Goal: Task Accomplishment & Management: Manage account settings

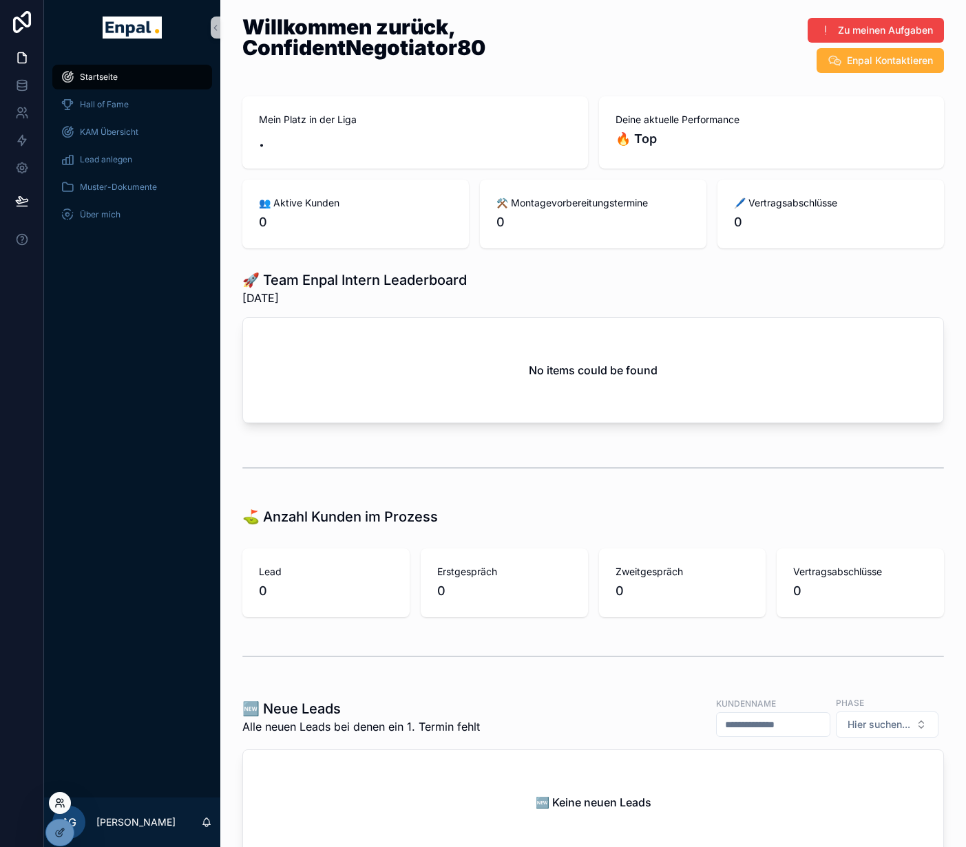
click at [58, 798] on icon at bounding box center [59, 803] width 11 height 11
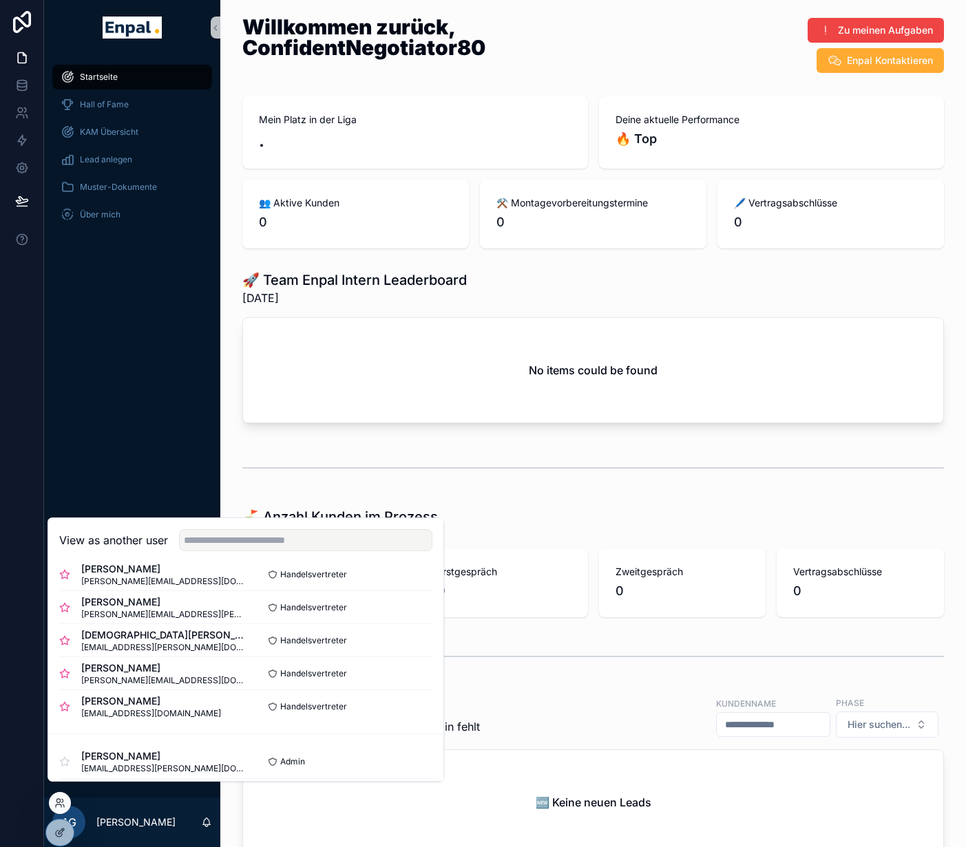
scroll to position [378, 0]
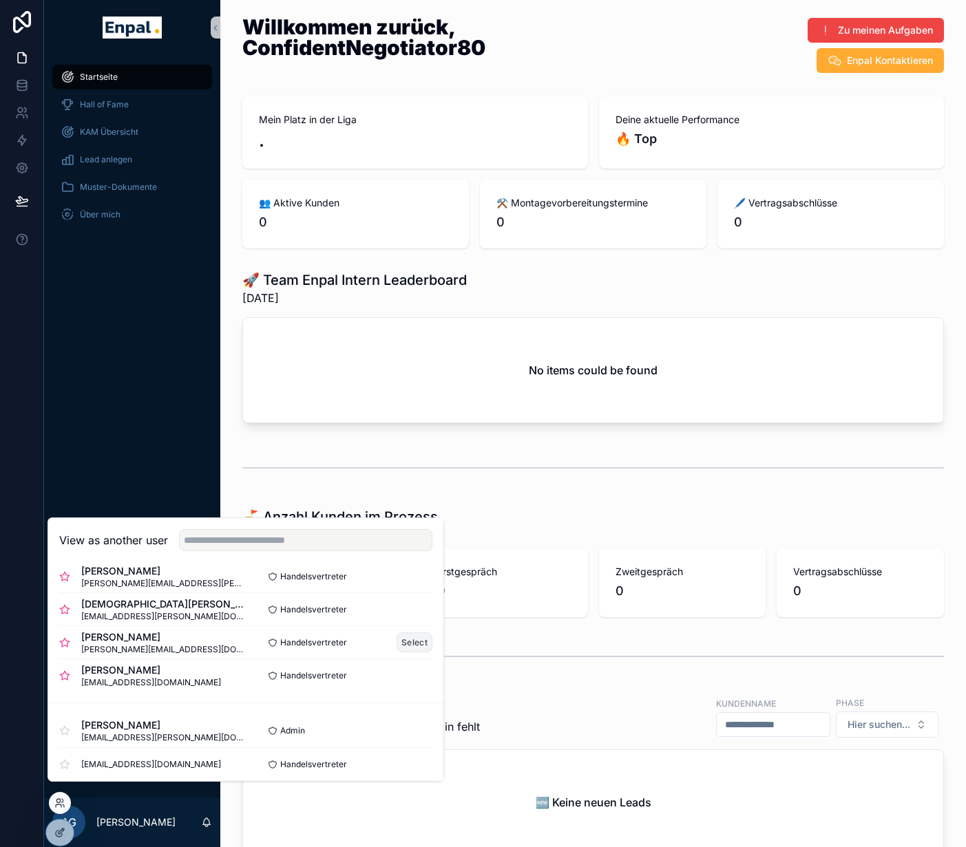
click at [412, 653] on button "Select" at bounding box center [414, 643] width 36 height 20
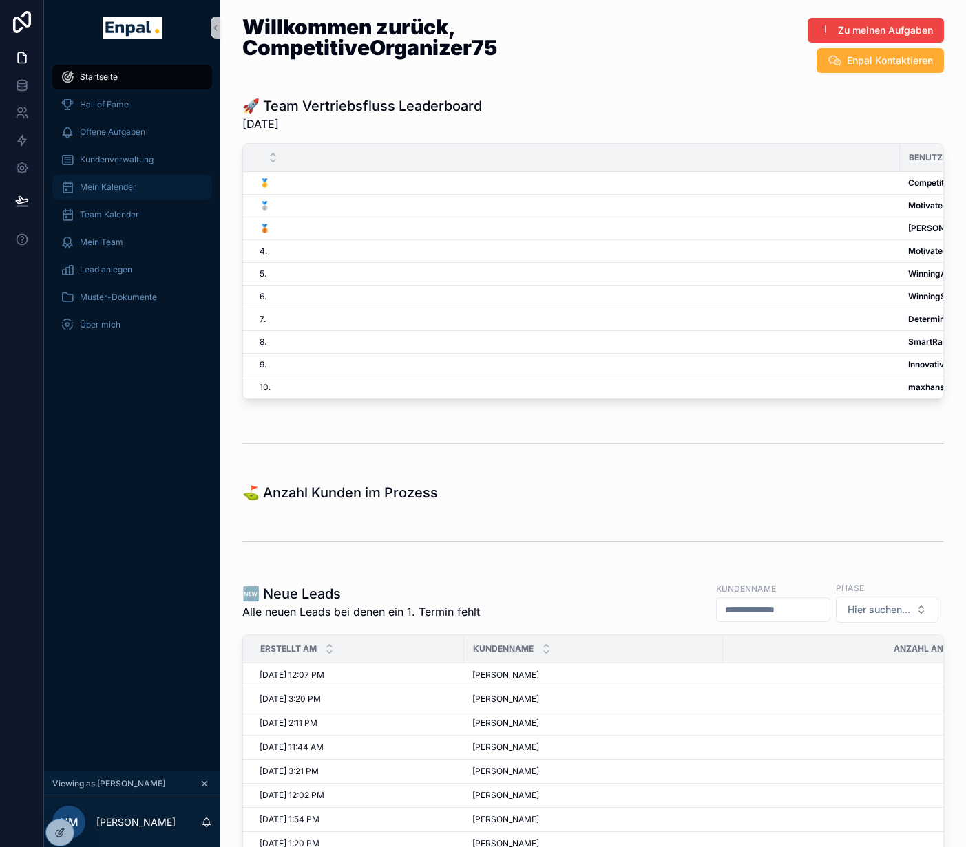
click at [130, 189] on span "Mein Kalender" at bounding box center [108, 187] width 56 height 11
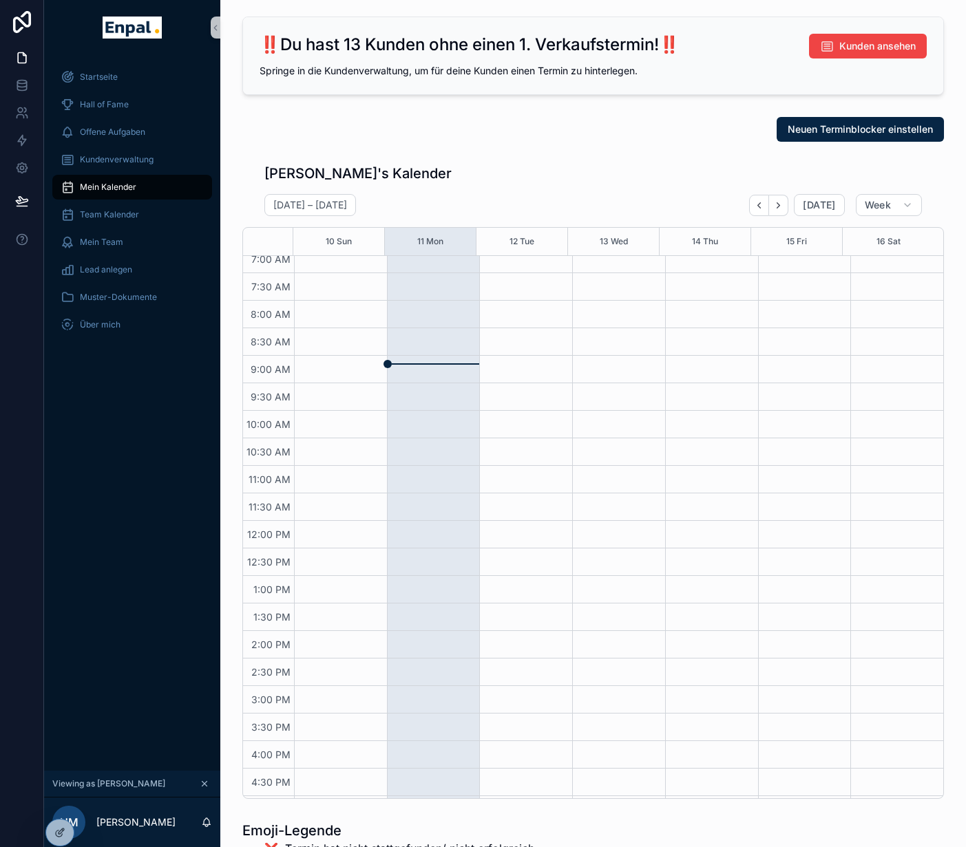
scroll to position [24, 0]
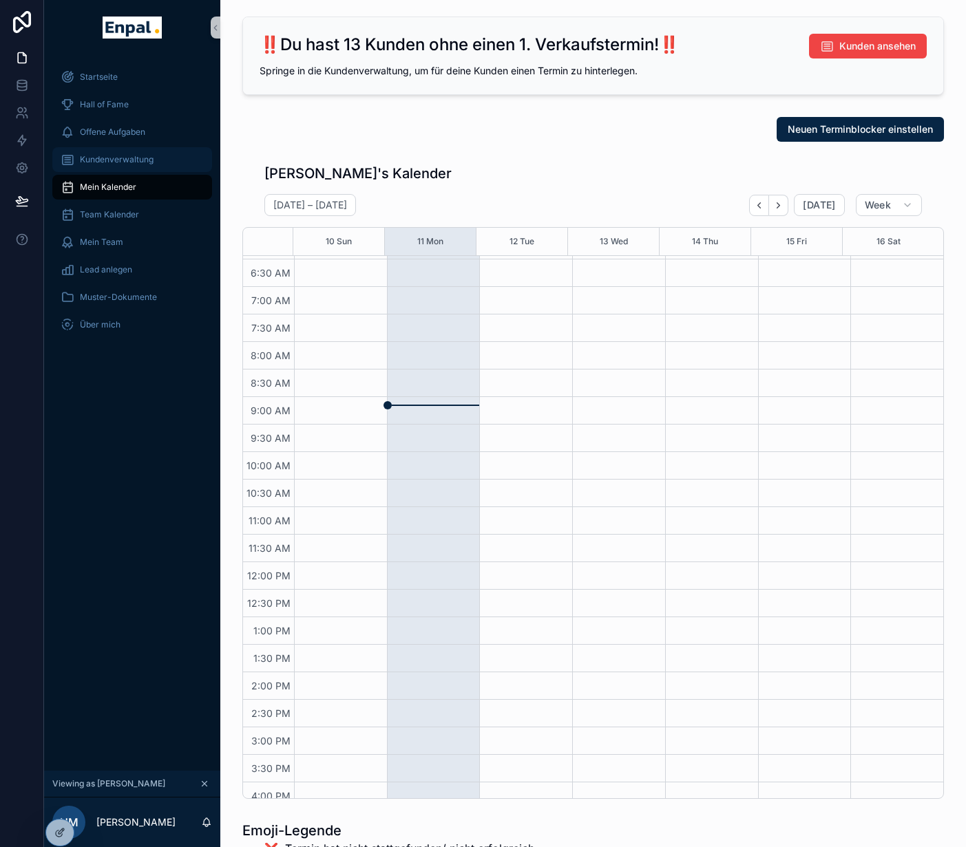
click at [147, 165] on span "Kundenverwaltung" at bounding box center [117, 159] width 74 height 11
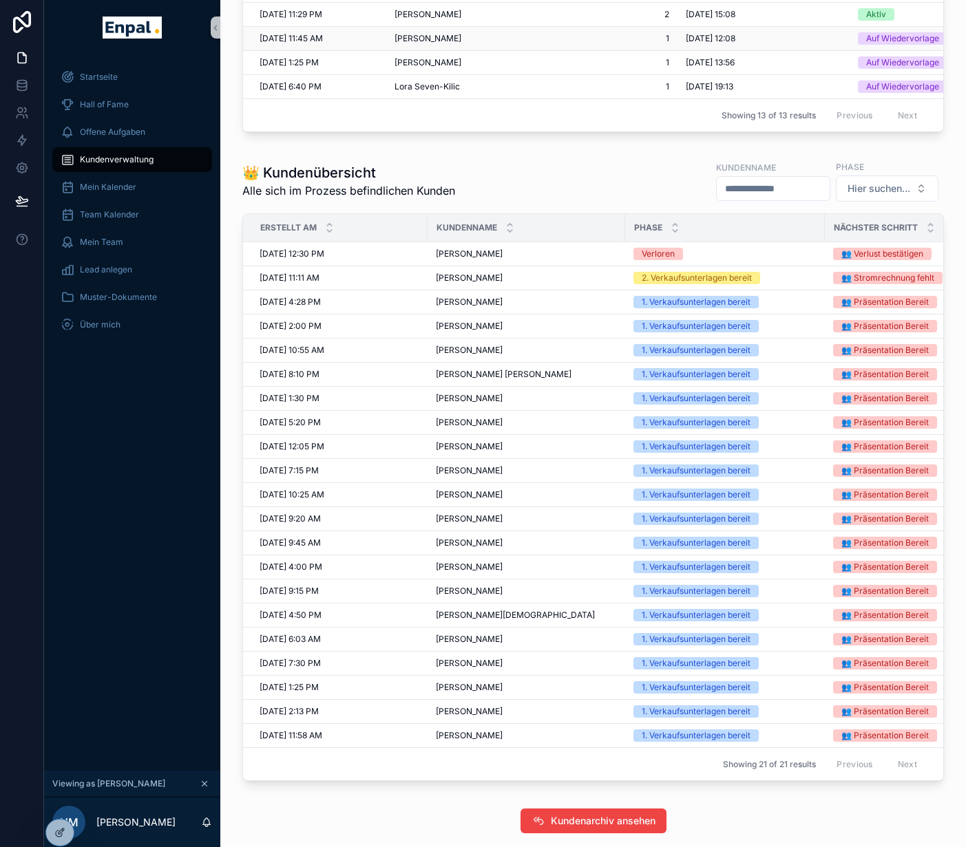
scroll to position [606, 0]
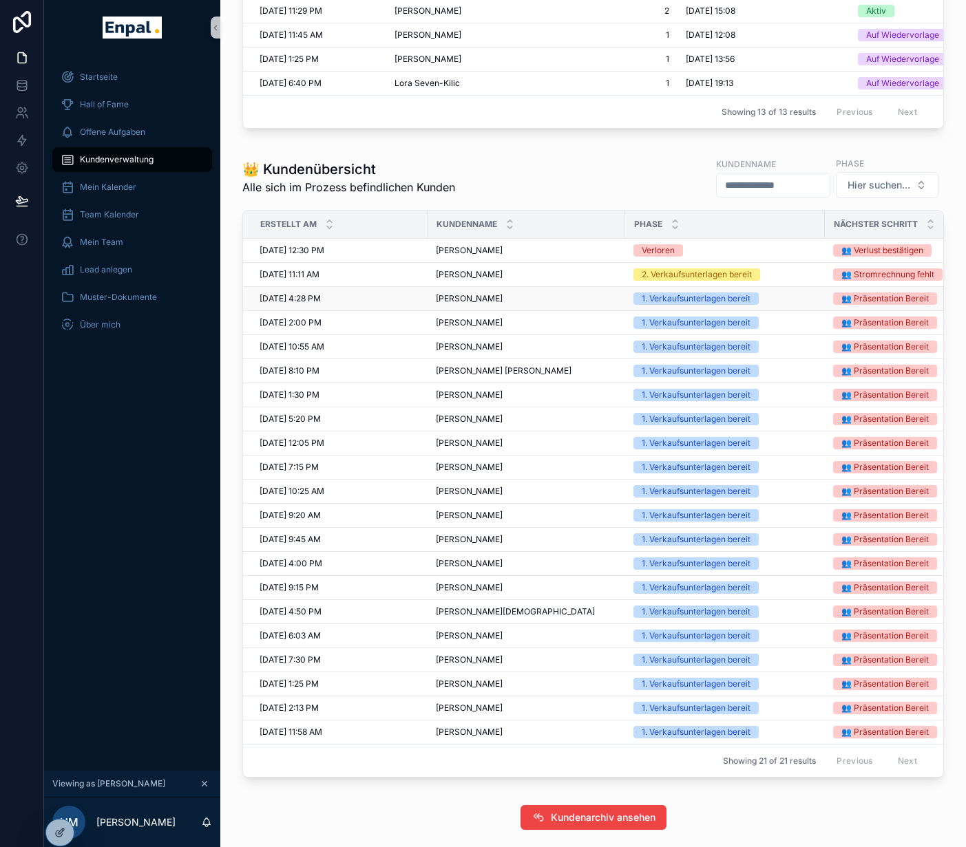
click at [494, 304] on span "[PERSON_NAME]" at bounding box center [469, 298] width 67 height 11
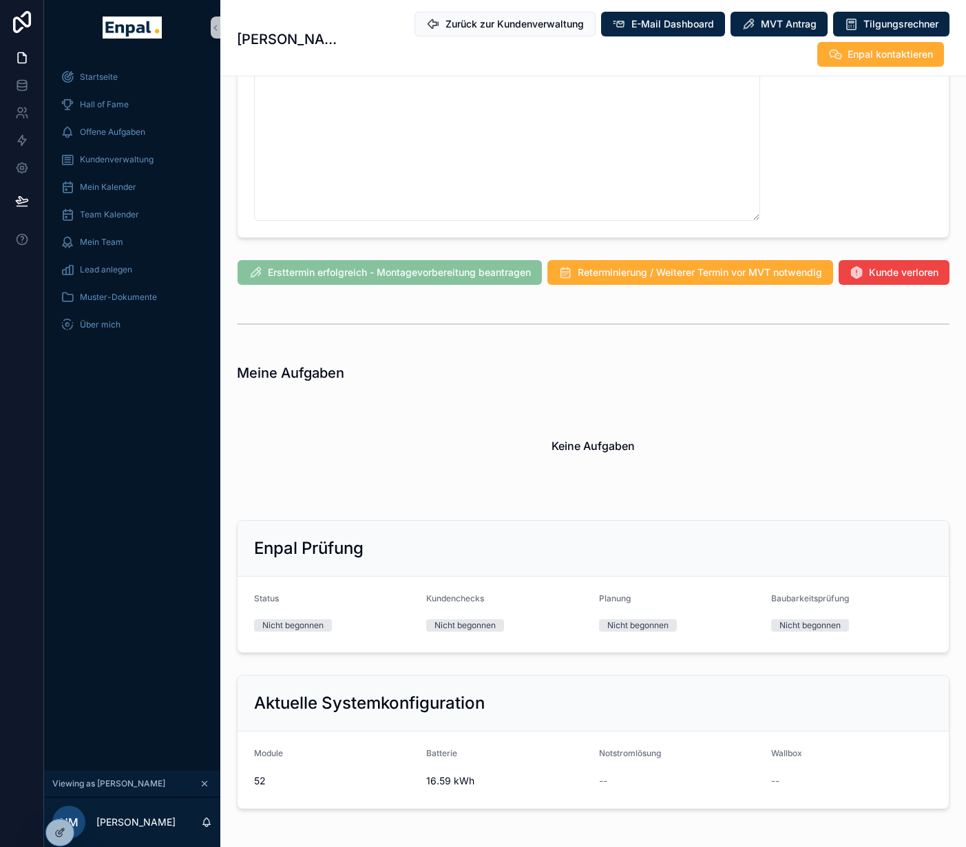
scroll to position [1227, 0]
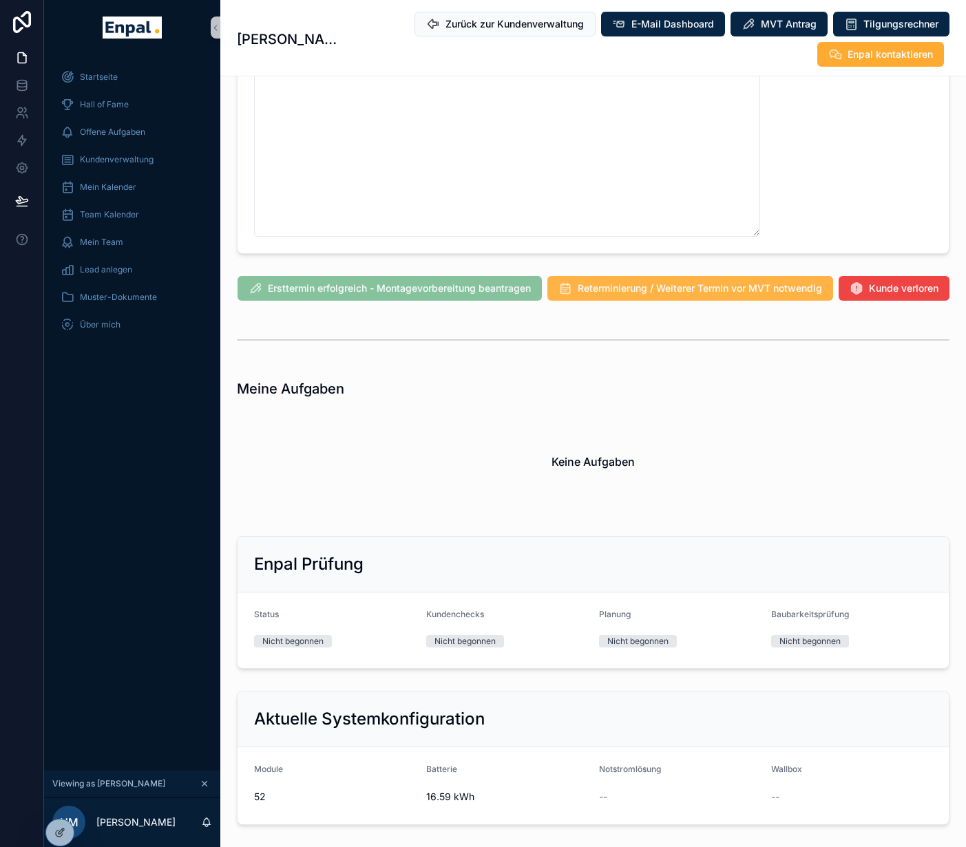
click at [719, 279] on button "Reterminierung / Weiterer Termin vor MVT notwendig" at bounding box center [690, 288] width 286 height 25
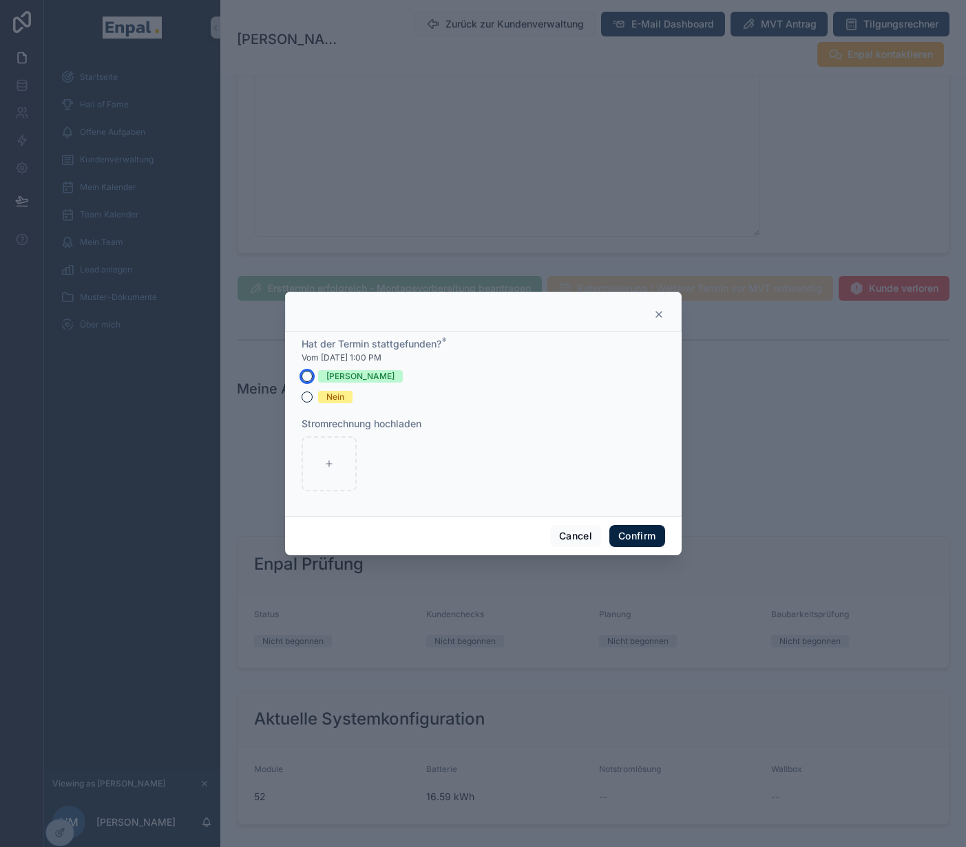
click at [302, 382] on button "[PERSON_NAME]" at bounding box center [306, 376] width 11 height 11
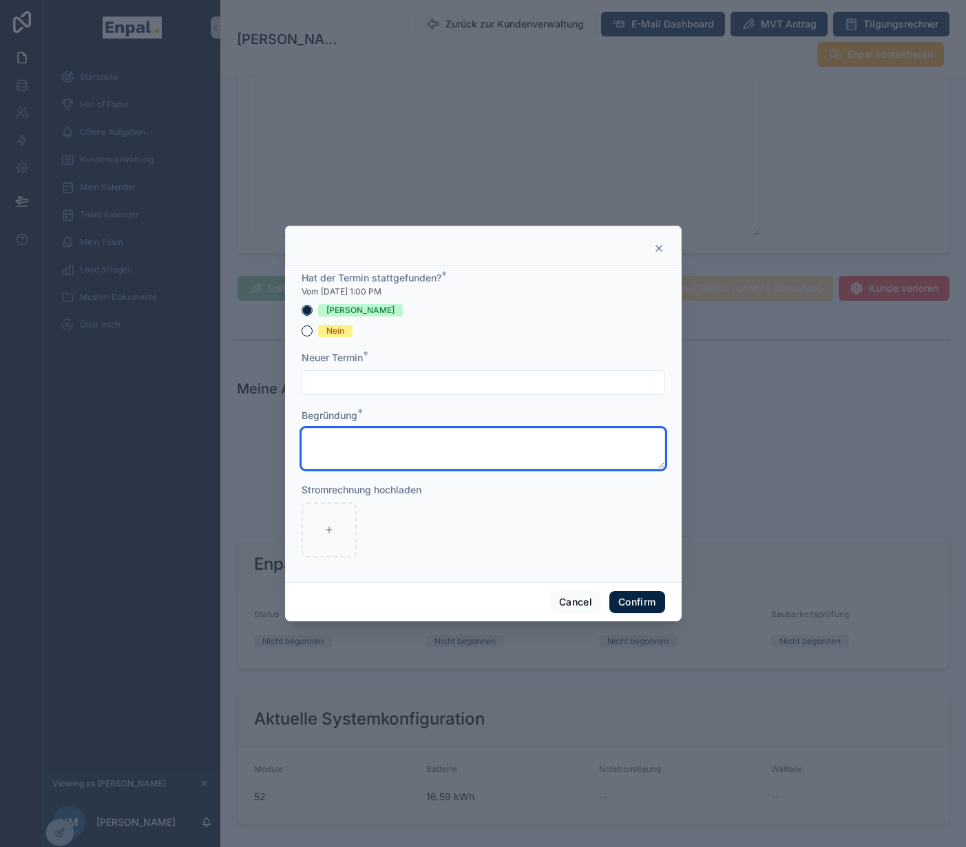
click at [354, 447] on textarea at bounding box center [482, 448] width 363 height 41
type textarea "**********"
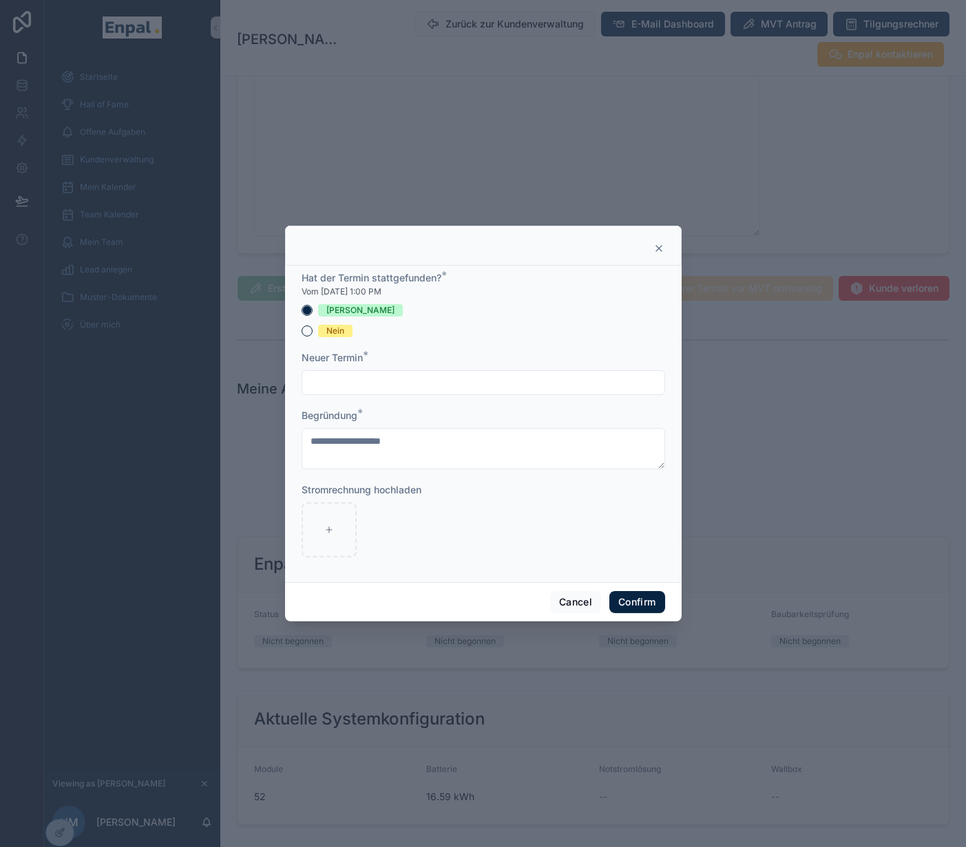
click at [423, 392] on input "text" at bounding box center [483, 382] width 362 height 19
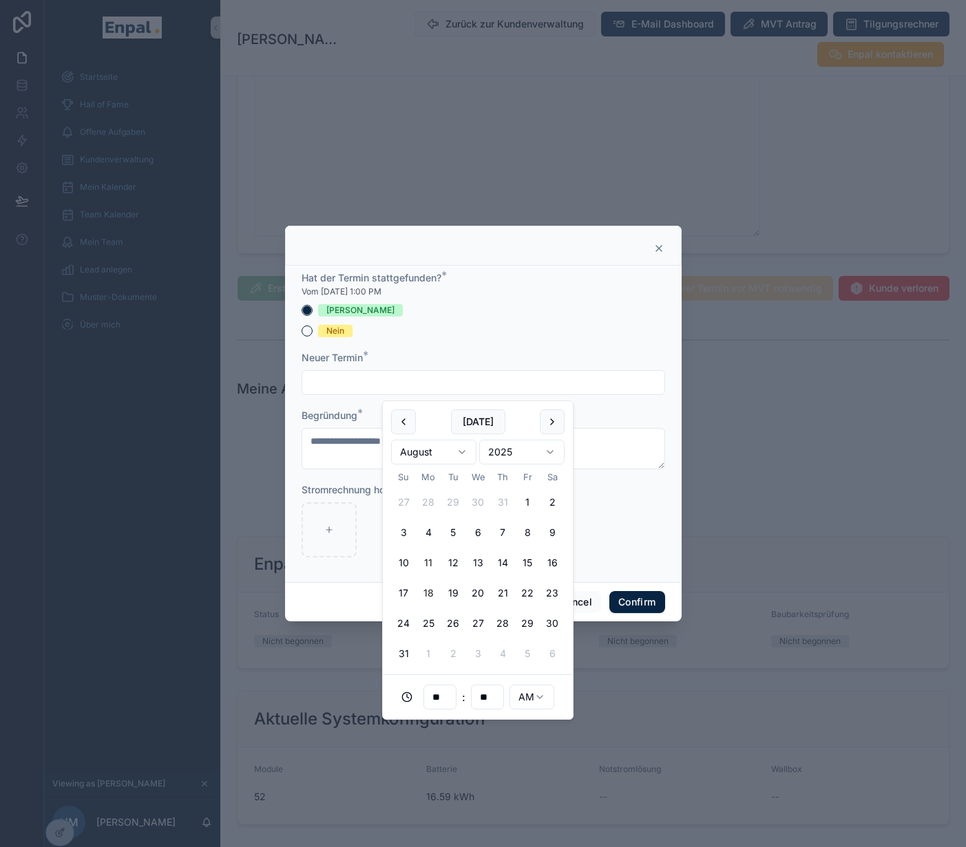
click at [427, 589] on button "18" at bounding box center [428, 593] width 25 height 25
click at [530, 700] on html "**********" at bounding box center [483, 432] width 966 height 864
click at [441, 693] on input "**" at bounding box center [440, 697] width 32 height 19
click at [438, 606] on div "06" at bounding box center [440, 603] width 62 height 22
type input "**********"
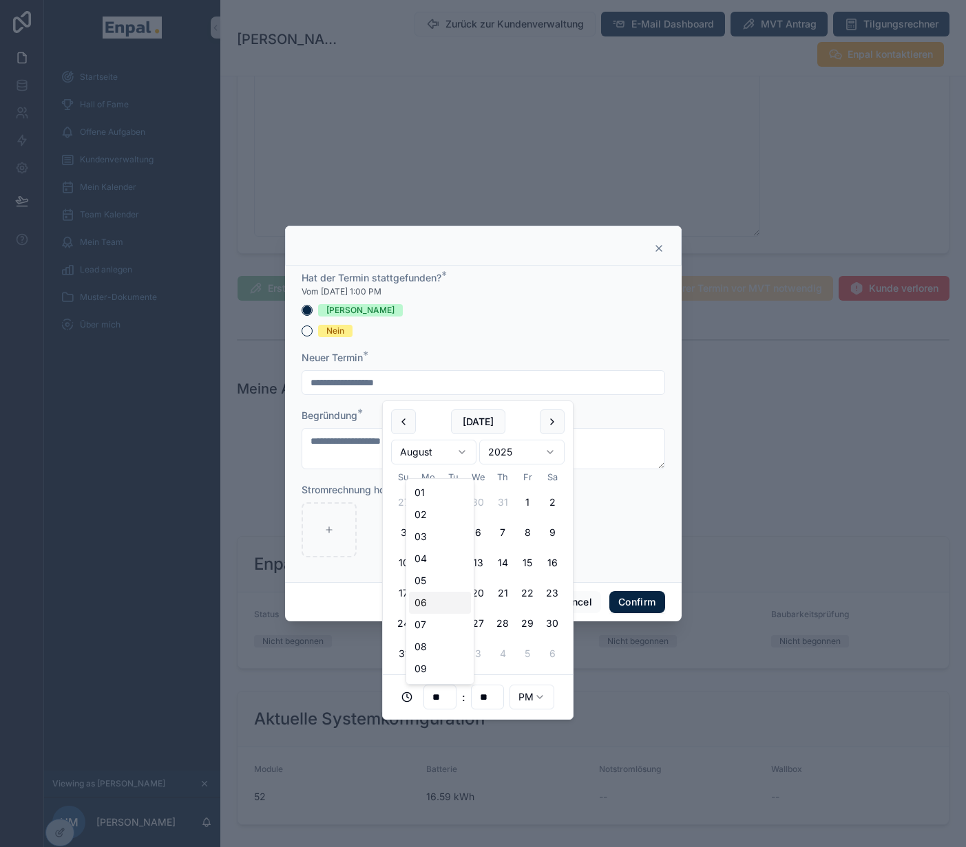
type input "**"
click at [642, 606] on button "Confirm" at bounding box center [636, 602] width 55 height 22
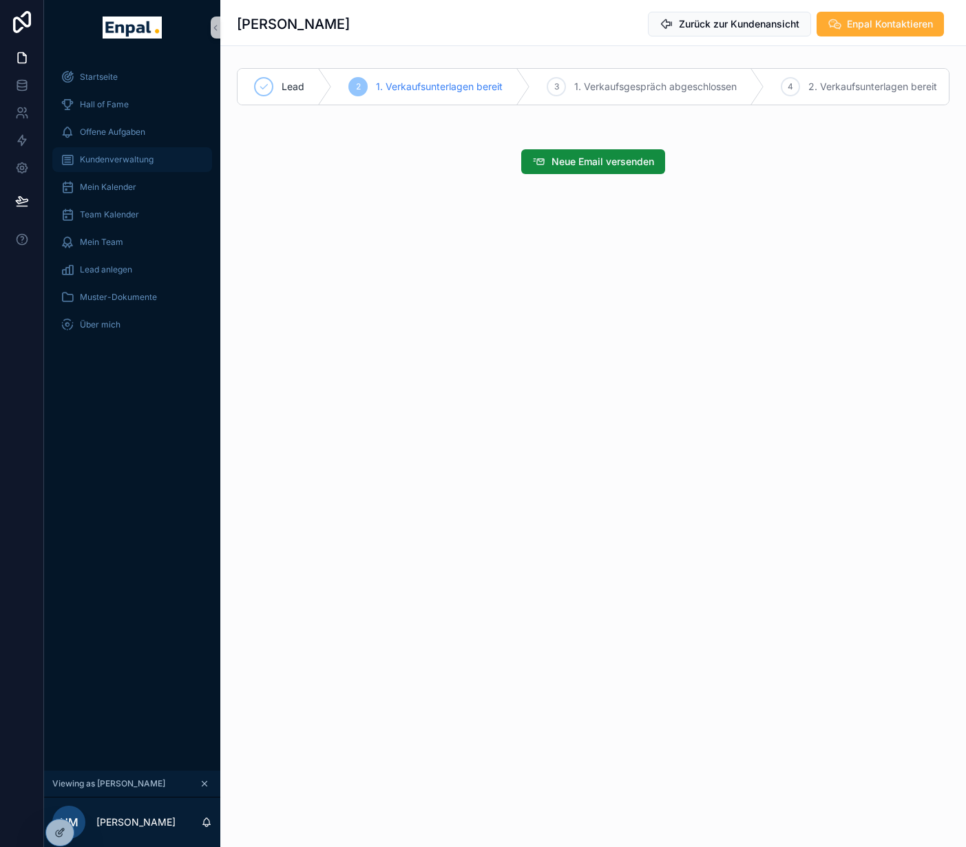
click at [127, 156] on span "Kundenverwaltung" at bounding box center [117, 159] width 74 height 11
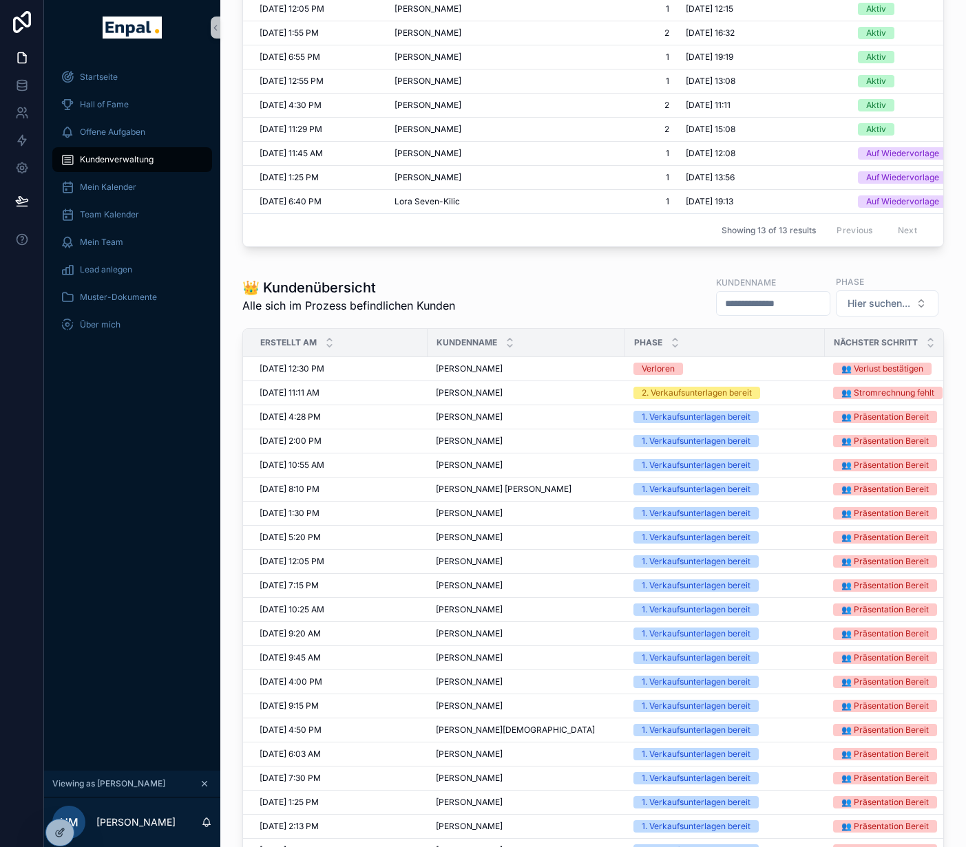
scroll to position [496, 0]
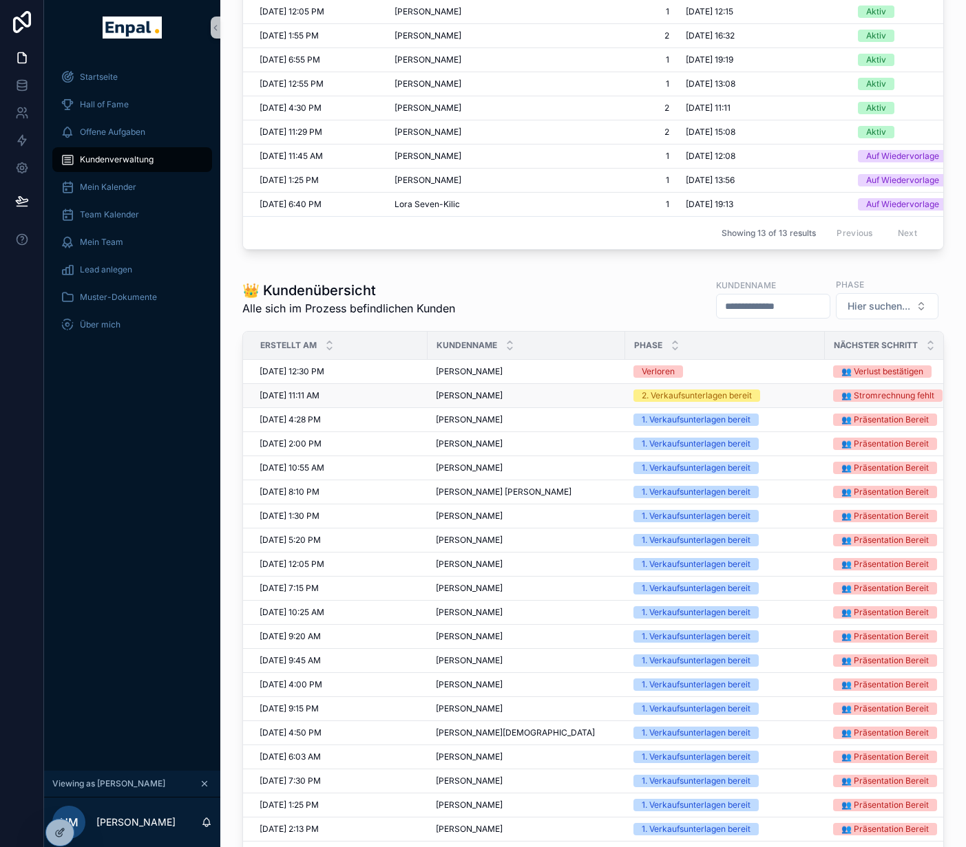
click at [768, 391] on div "2. Verkaufsunterlagen bereit" at bounding box center [724, 396] width 183 height 12
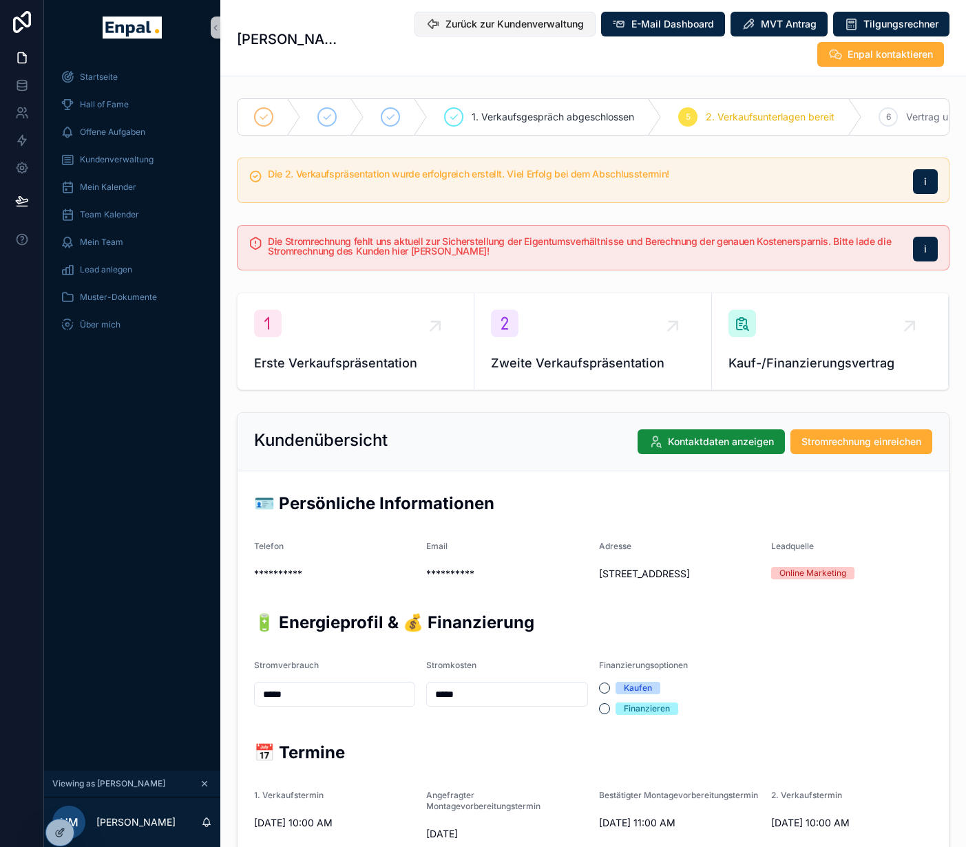
click at [516, 28] on span "Zurück zur Kundenverwaltung" at bounding box center [514, 24] width 138 height 14
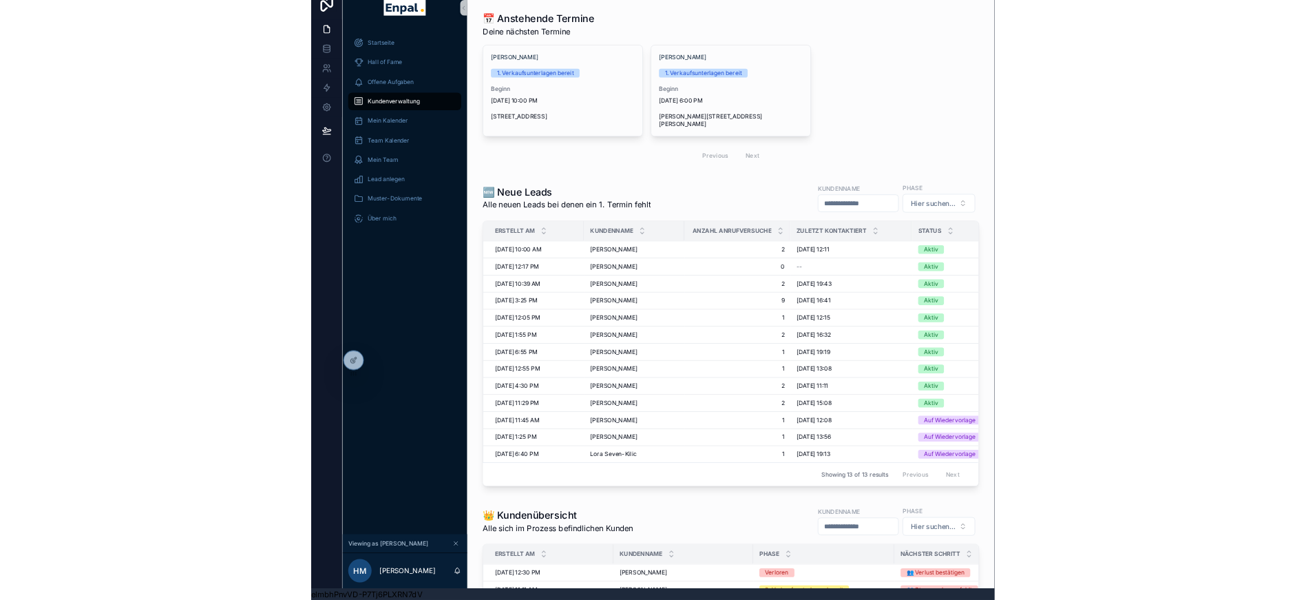
scroll to position [43, 0]
